Goal: Register for event/course

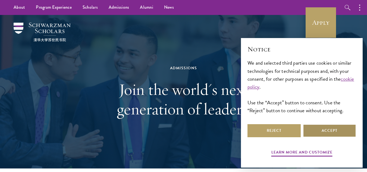
click at [325, 129] on button "Accept" at bounding box center [329, 130] width 53 height 13
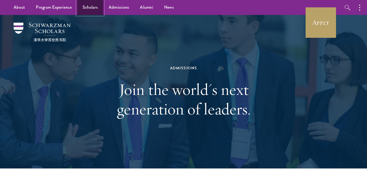
click at [90, 10] on link "Scholars" at bounding box center [90, 7] width 26 height 15
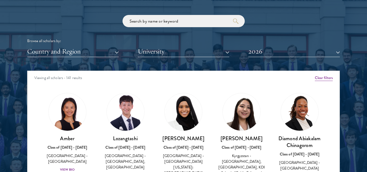
scroll to position [649, 0]
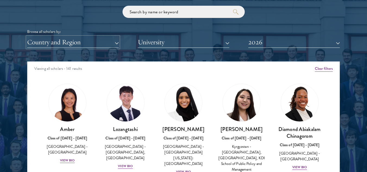
click at [117, 42] on button "Country and Region" at bounding box center [73, 42] width 92 height 11
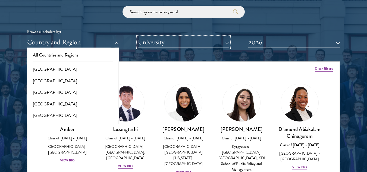
click at [144, 47] on button "University" at bounding box center [184, 42] width 92 height 11
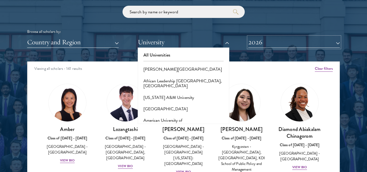
click at [257, 45] on button "2026" at bounding box center [294, 42] width 92 height 11
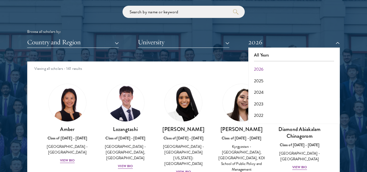
click at [215, 35] on div "Browse all scholars by:" at bounding box center [183, 32] width 313 height 6
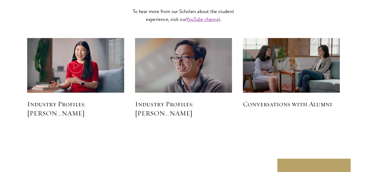
scroll to position [1443, 0]
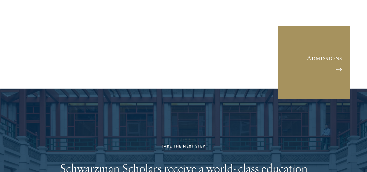
click at [343, 69] on link "Admissions" at bounding box center [314, 62] width 73 height 73
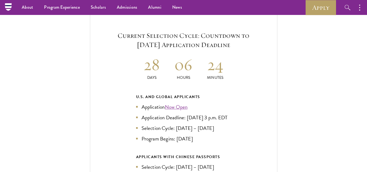
scroll to position [1134, 0]
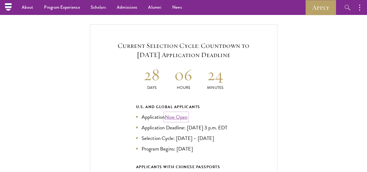
click at [184, 113] on link "Now Open" at bounding box center [176, 117] width 23 height 8
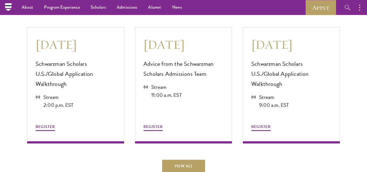
scroll to position [1468, 0]
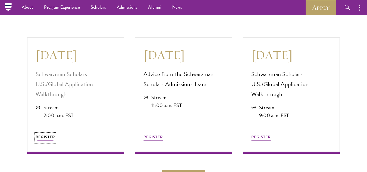
click at [40, 134] on span "REGISTER" at bounding box center [45, 137] width 19 height 6
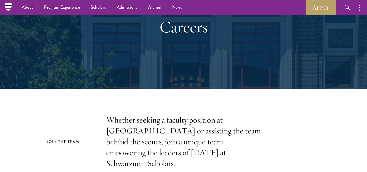
scroll to position [49, 0]
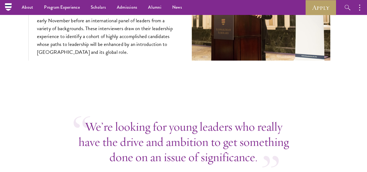
scroll to position [2051, 0]
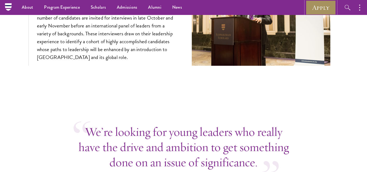
click at [316, 9] on link "Apply" at bounding box center [321, 7] width 30 height 15
